Goal: Task Accomplishment & Management: Complete application form

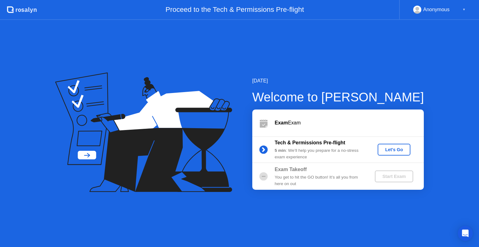
click at [390, 176] on div "Start Exam" at bounding box center [393, 176] width 33 height 5
click at [338, 121] on div "Exam Exam" at bounding box center [349, 122] width 149 height 7
click at [393, 175] on div "Start Exam" at bounding box center [393, 176] width 33 height 5
click at [390, 151] on div "Let's Go" at bounding box center [394, 149] width 28 height 5
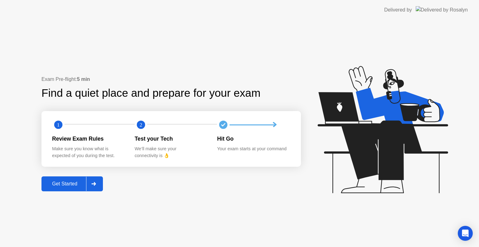
click at [68, 184] on div "Get Started" at bounding box center [64, 184] width 43 height 6
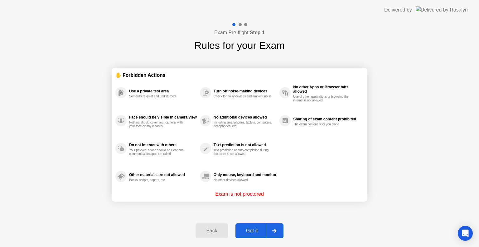
click at [249, 229] on div "Got it" at bounding box center [251, 231] width 29 height 6
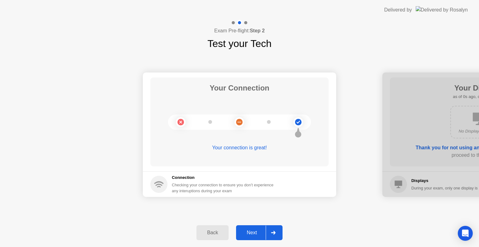
click at [266, 233] on div at bounding box center [273, 233] width 15 height 14
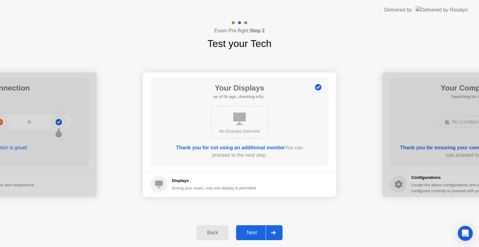
click at [266, 233] on div at bounding box center [273, 233] width 15 height 14
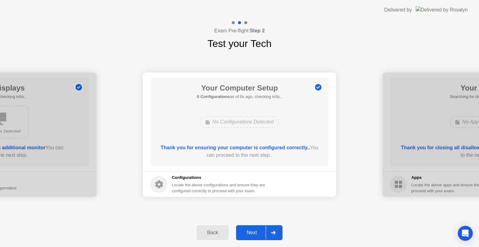
click at [266, 233] on div at bounding box center [273, 233] width 15 height 14
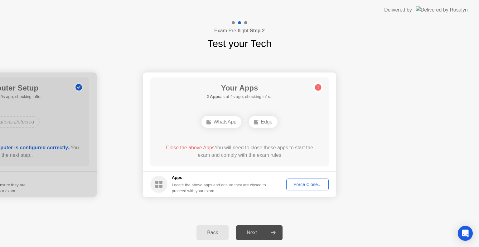
click at [297, 183] on div "Force Close..." at bounding box center [307, 184] width 38 height 5
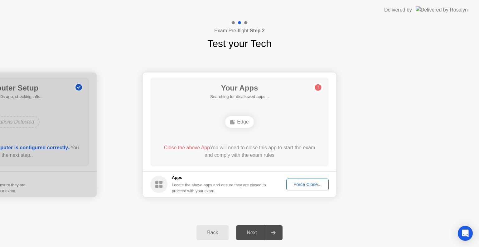
click at [298, 186] on div "Force Close..." at bounding box center [307, 184] width 38 height 5
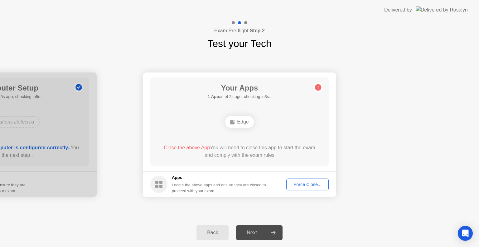
click at [246, 125] on div "Edge" at bounding box center [239, 122] width 28 height 12
click at [295, 187] on div "Force Close..." at bounding box center [307, 184] width 38 height 5
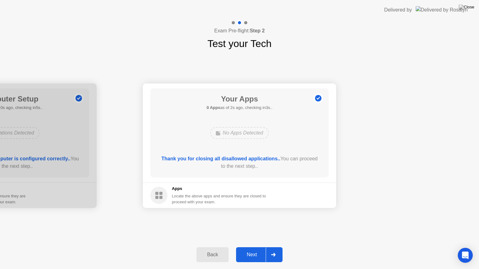
click at [252, 247] on button "Next" at bounding box center [259, 254] width 46 height 15
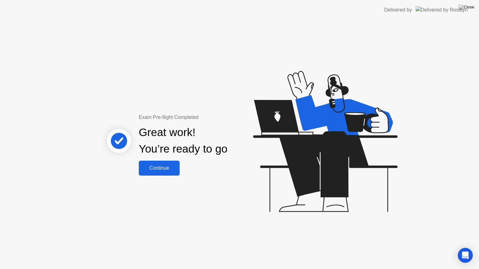
click at [151, 172] on button "Continue" at bounding box center [159, 168] width 41 height 15
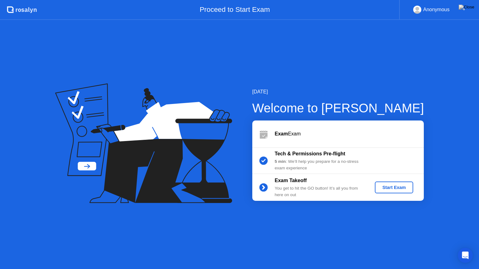
click at [388, 190] on div "Start Exam" at bounding box center [393, 187] width 33 height 5
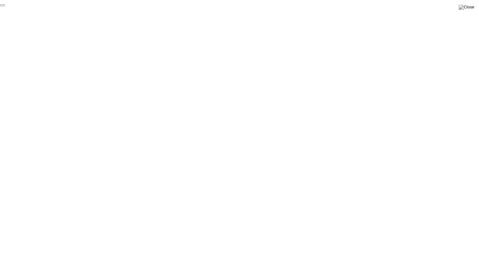
click div "End Proctoring Session"
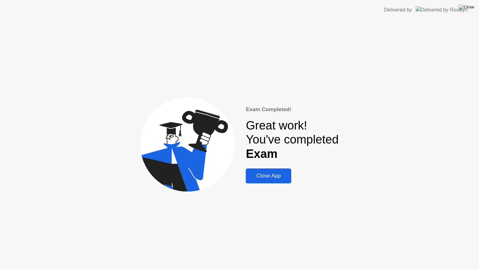
click at [472, 10] on img at bounding box center [466, 7] width 16 height 5
